Goal: Obtain resource: Obtain resource

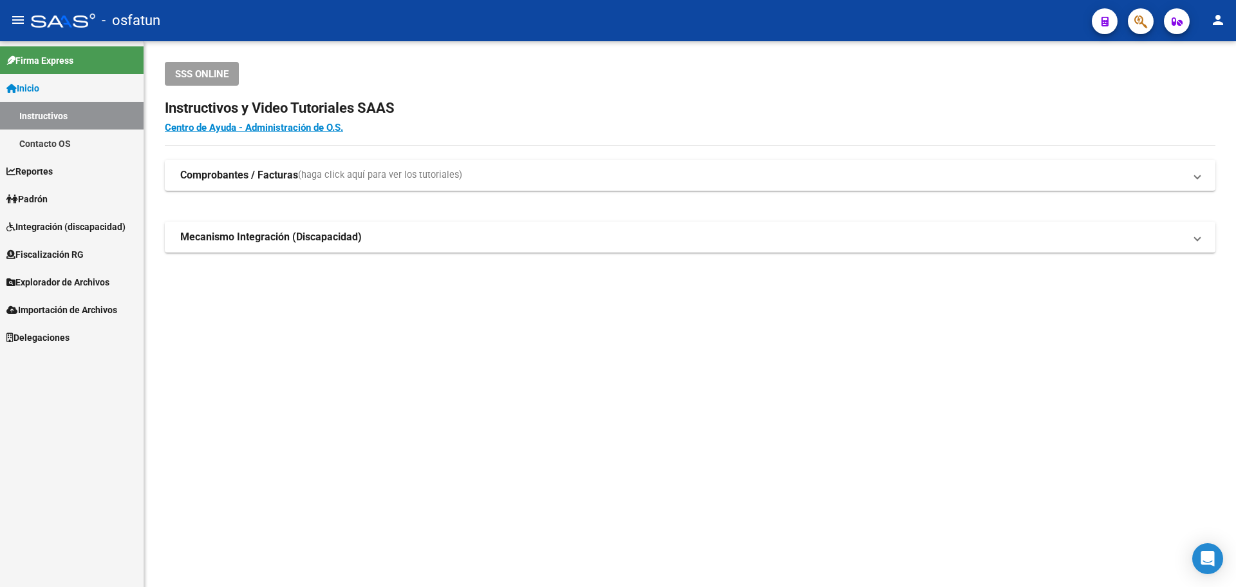
click at [57, 285] on span "Explorador de Archivos" at bounding box center [57, 282] width 103 height 14
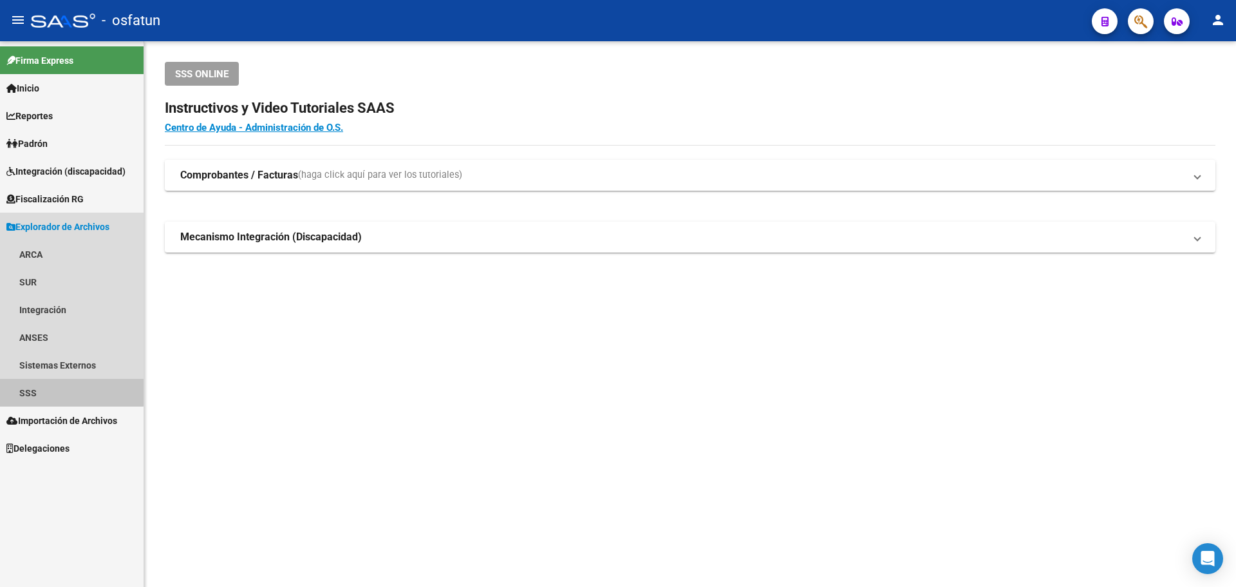
click at [21, 392] on link "SSS" at bounding box center [72, 393] width 144 height 28
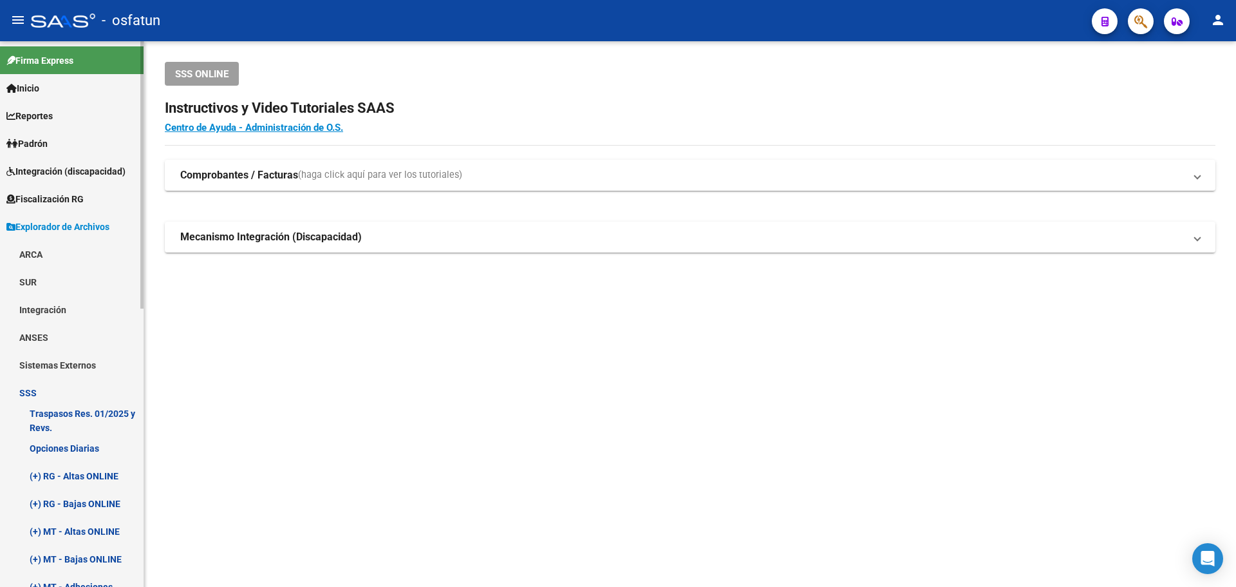
click at [73, 445] on link "Opciones Diarias" at bounding box center [72, 448] width 144 height 28
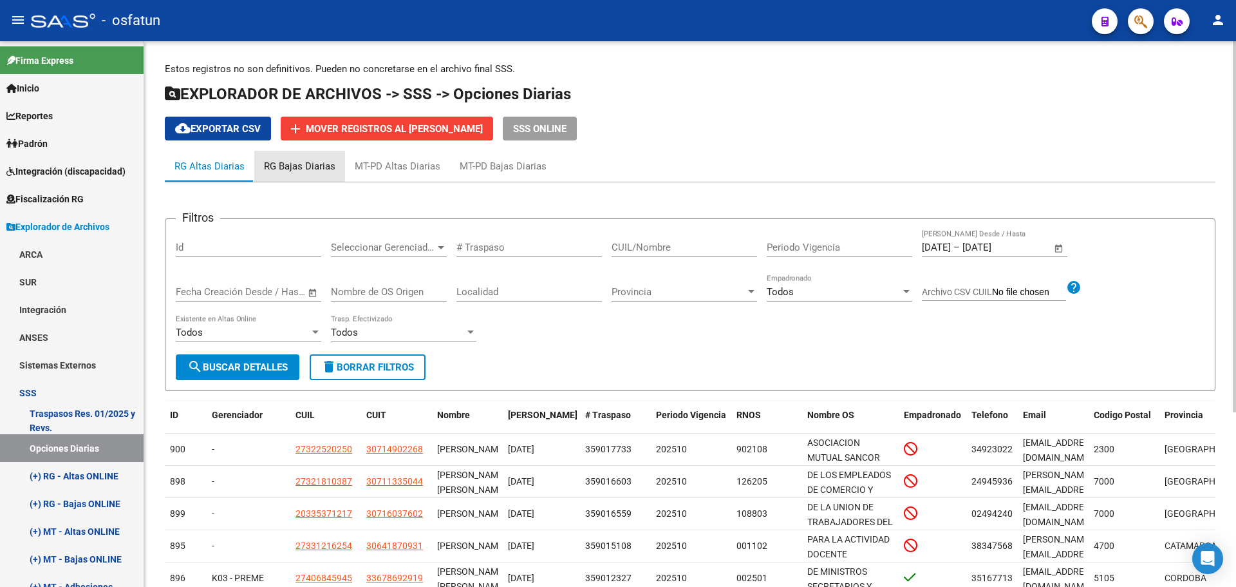
click at [282, 160] on div "RG Bajas Diarias" at bounding box center [299, 166] width 71 height 14
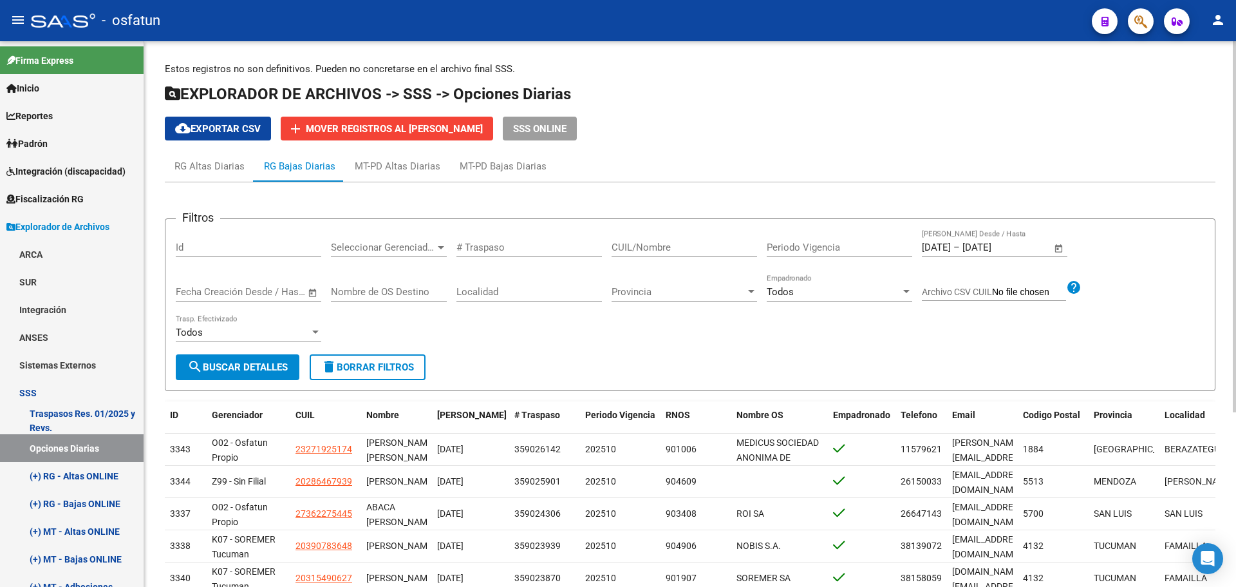
click at [944, 245] on input "[DATE]" at bounding box center [936, 247] width 29 height 12
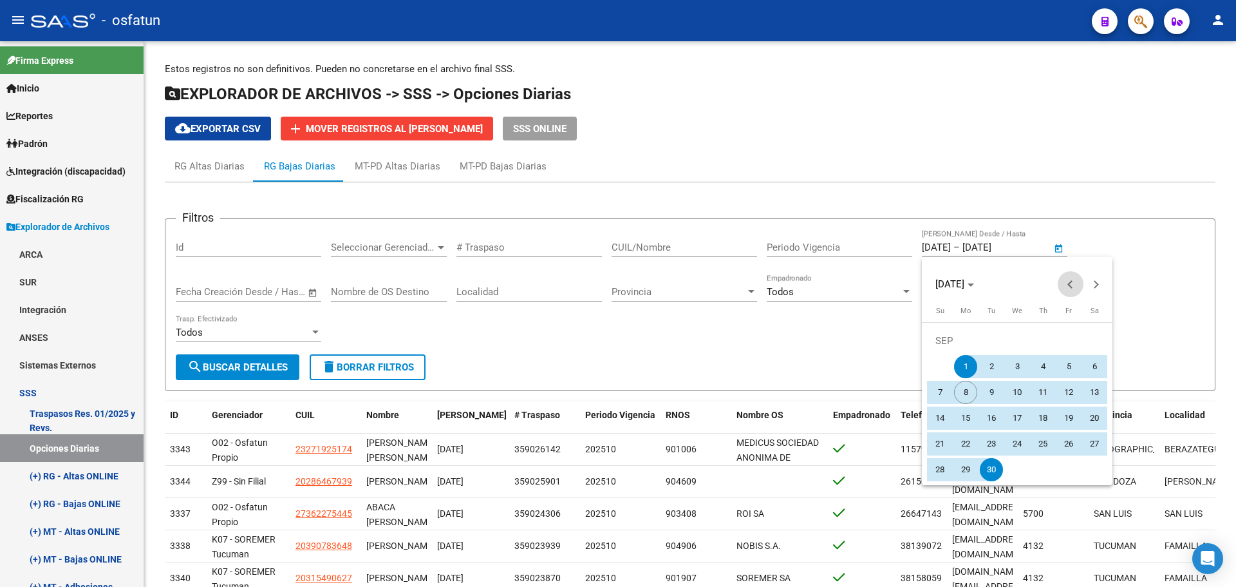
click at [1068, 282] on span "Previous month" at bounding box center [1071, 284] width 26 height 26
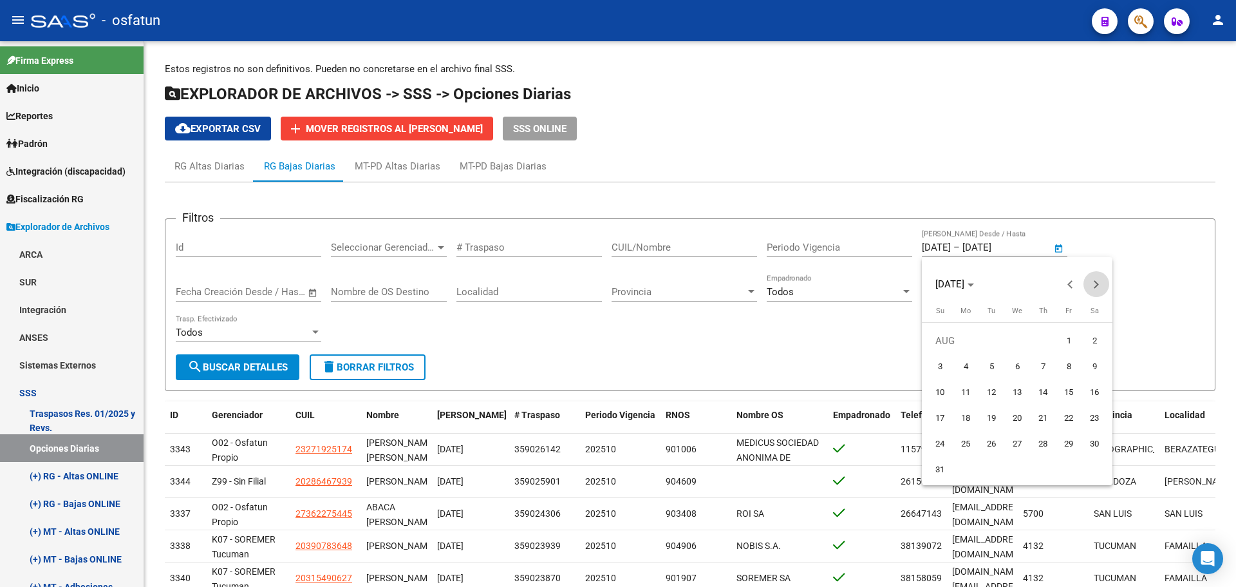
click at [1098, 287] on span "Next month" at bounding box center [1097, 284] width 26 height 26
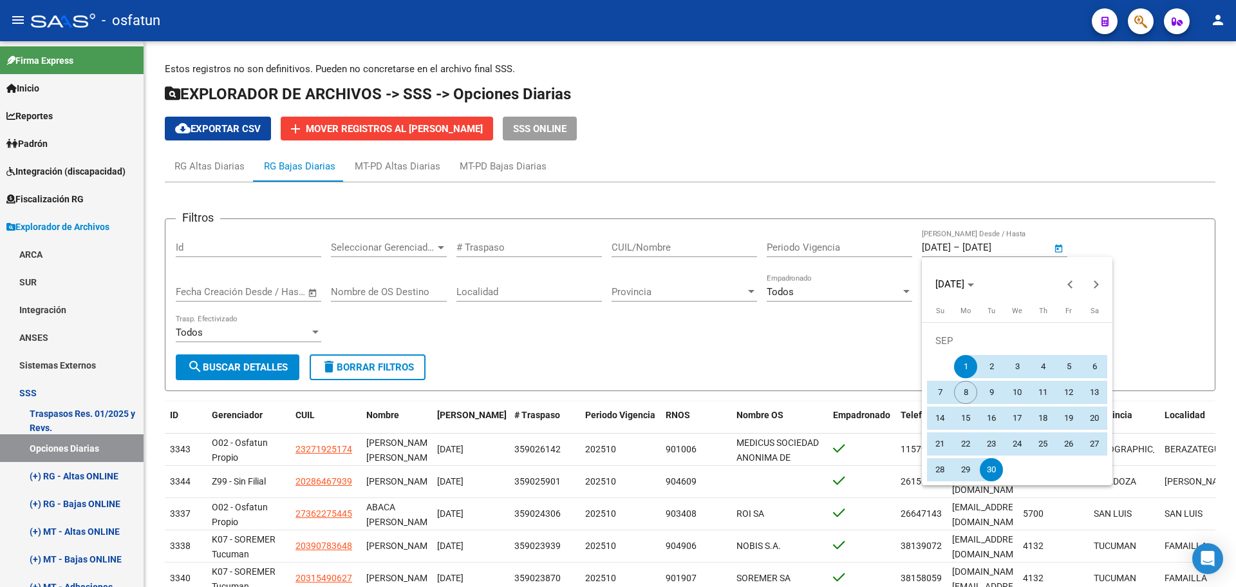
click at [968, 364] on span "1" at bounding box center [965, 366] width 23 height 23
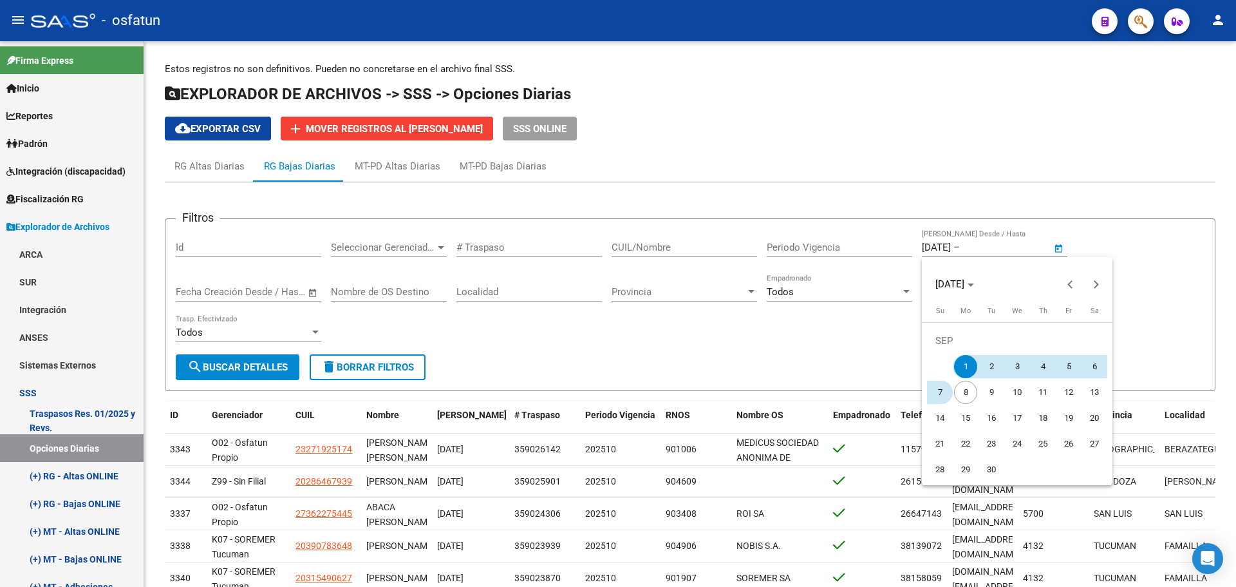
click at [941, 395] on span "7" at bounding box center [939, 392] width 23 height 23
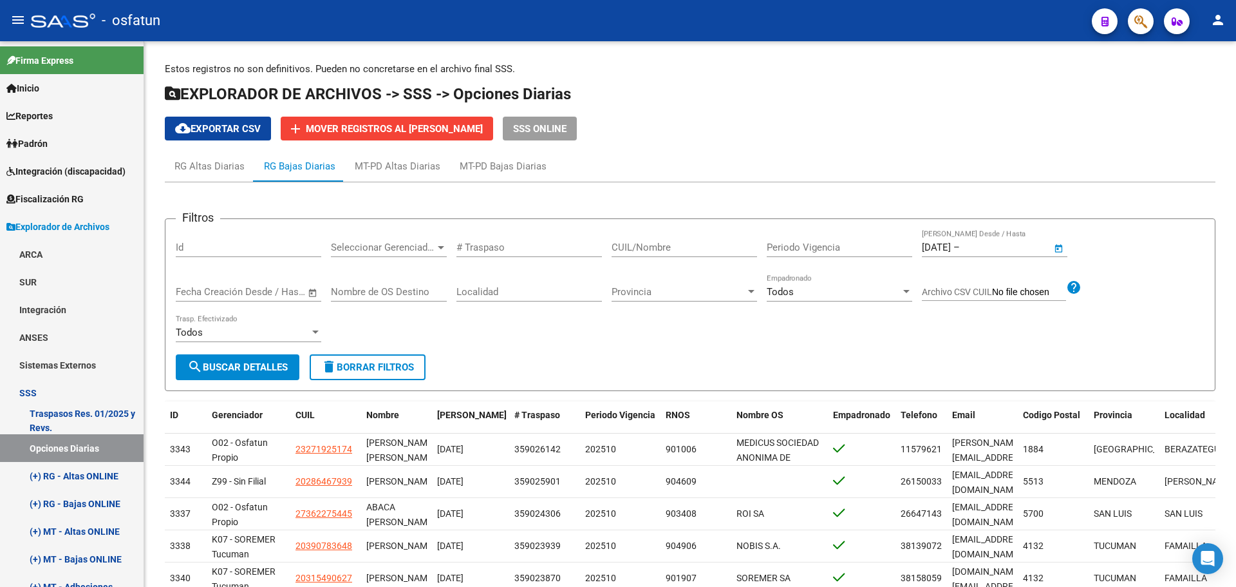
type input "[DATE]"
click at [942, 328] on div "Filtros Id Seleccionar Gerenciador Seleccionar Gerenciador # Traspaso CUIL/Nomb…" at bounding box center [690, 291] width 1029 height 125
click at [252, 363] on span "search Buscar Detalles" at bounding box center [237, 367] width 100 height 12
click at [238, 131] on span "cloud_download Exportar CSV" at bounding box center [218, 129] width 86 height 12
click at [503, 168] on div "MT-PD Bajas Diarias" at bounding box center [503, 166] width 87 height 14
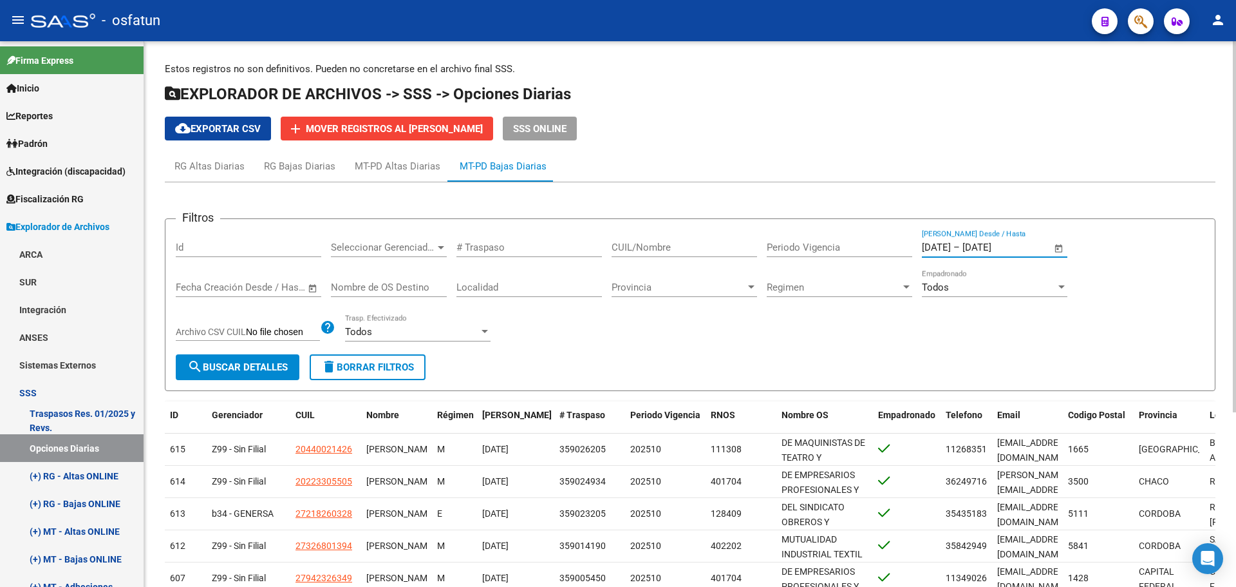
click at [951, 249] on input "[DATE]" at bounding box center [936, 247] width 29 height 12
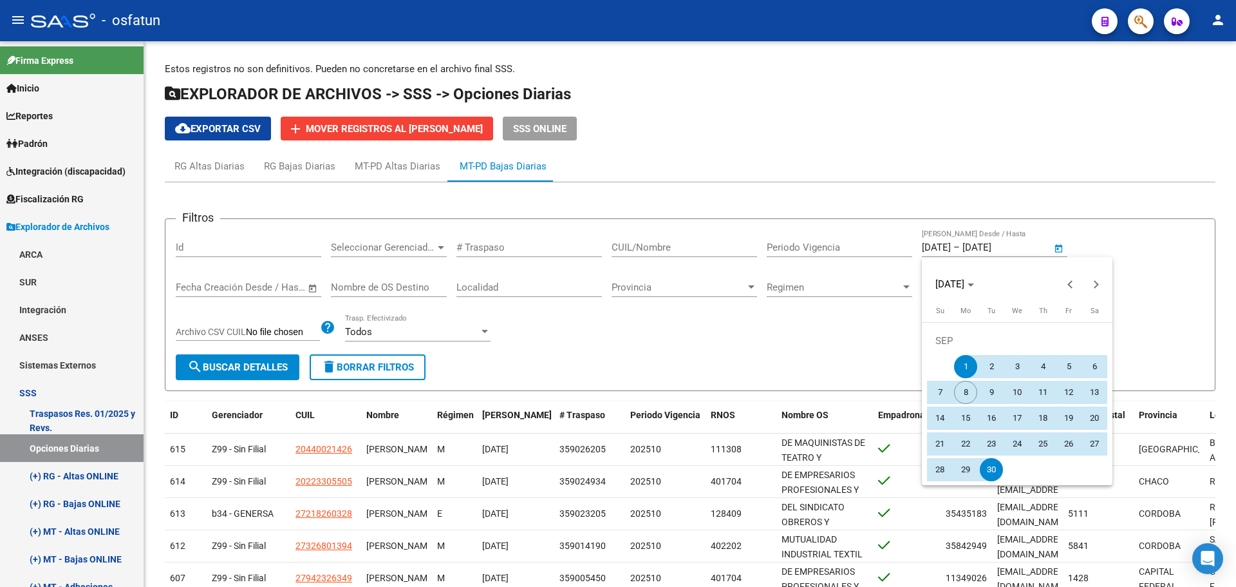
click at [963, 368] on span "1" at bounding box center [965, 366] width 23 height 23
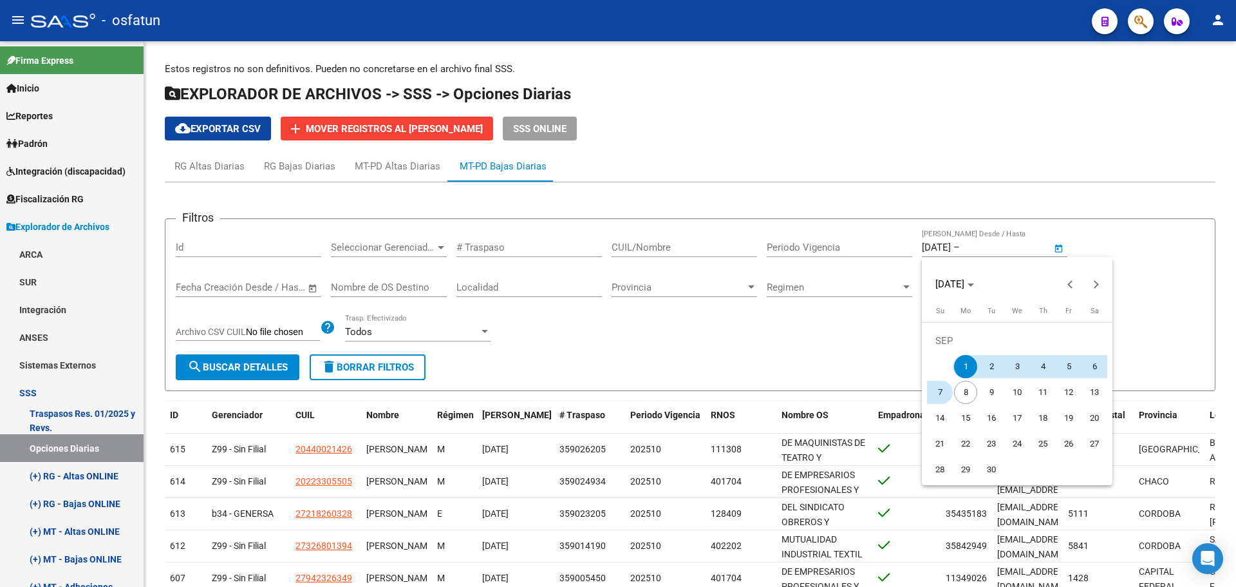
click at [935, 390] on span "7" at bounding box center [939, 392] width 23 height 23
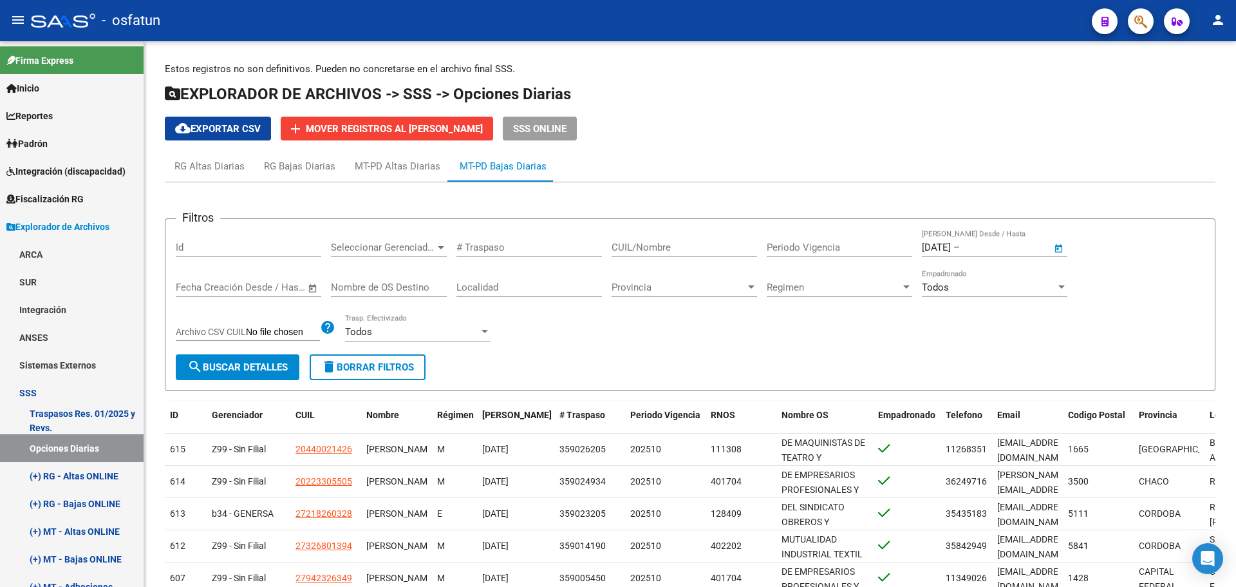
type input "[DATE]"
click at [619, 328] on div "Filtros Id Seleccionar Gerenciador Seleccionar Gerenciador # Traspaso CUIL/Nomb…" at bounding box center [690, 291] width 1029 height 125
click at [216, 373] on button "search Buscar Detalles" at bounding box center [238, 367] width 124 height 26
click at [244, 126] on span "cloud_download Exportar CSV" at bounding box center [218, 129] width 86 height 12
click at [929, 146] on div "Estos registros no son definitivos. Pueden no concretarse en el archivo final S…" at bounding box center [690, 432] width 1051 height 740
